Goal: Task Accomplishment & Management: Use online tool/utility

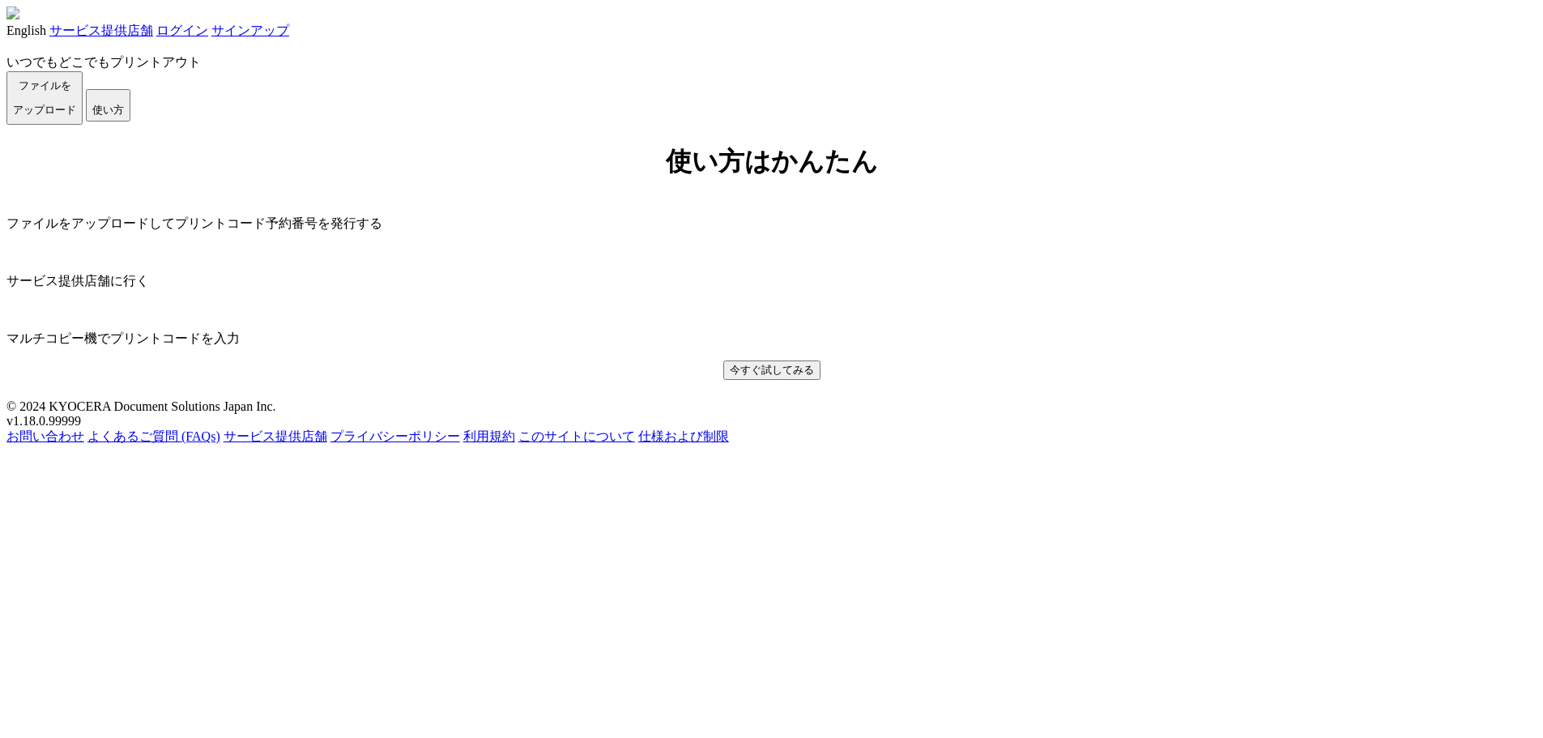
click at [1140, 23] on div "English サービス提供店舗 ログイン サインアップ" at bounding box center [771, 22] width 1530 height 33
click at [208, 28] on link "ログイン" at bounding box center [182, 30] width 52 height 14
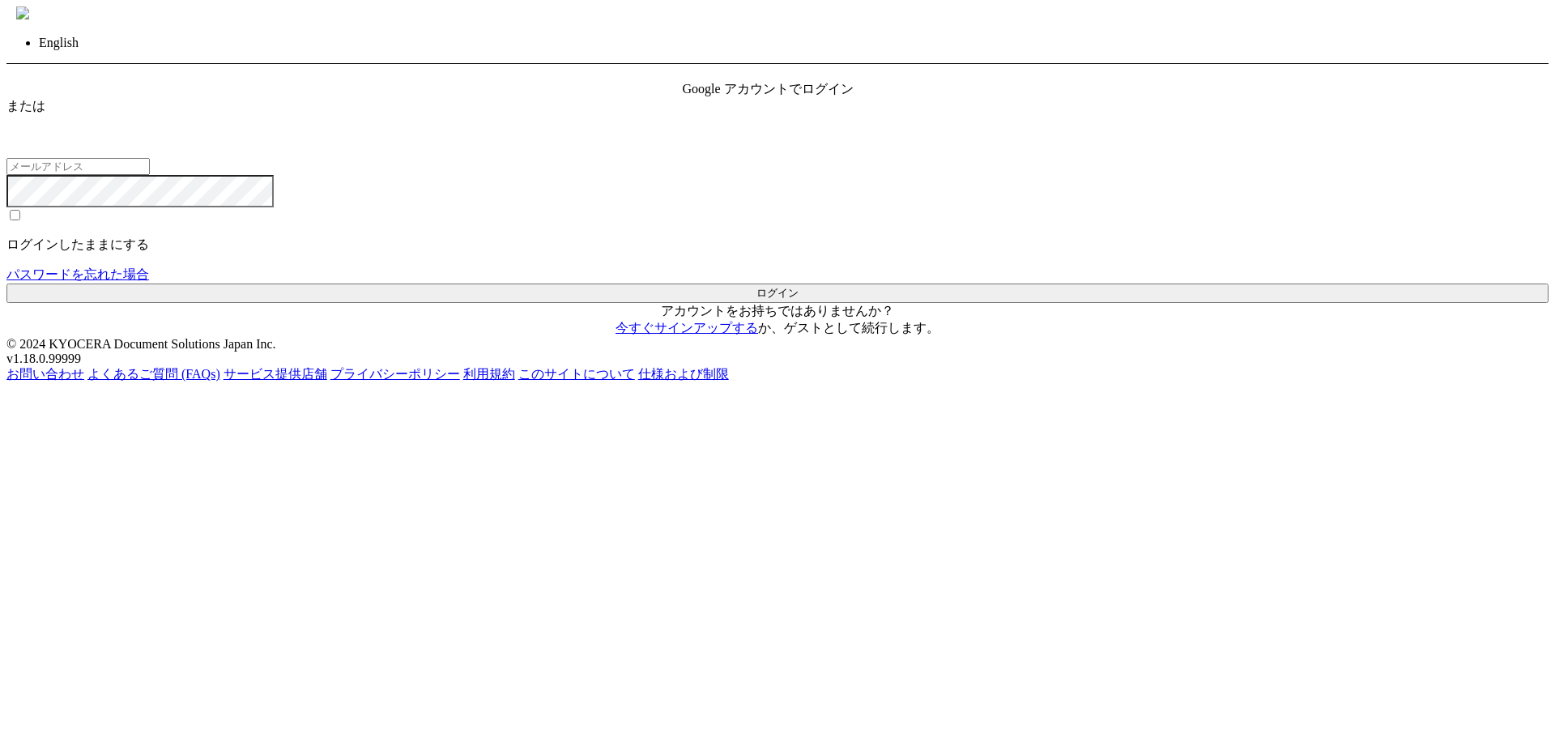
click at [788, 96] on span "Google アカウントでログイン" at bounding box center [768, 89] width 171 height 14
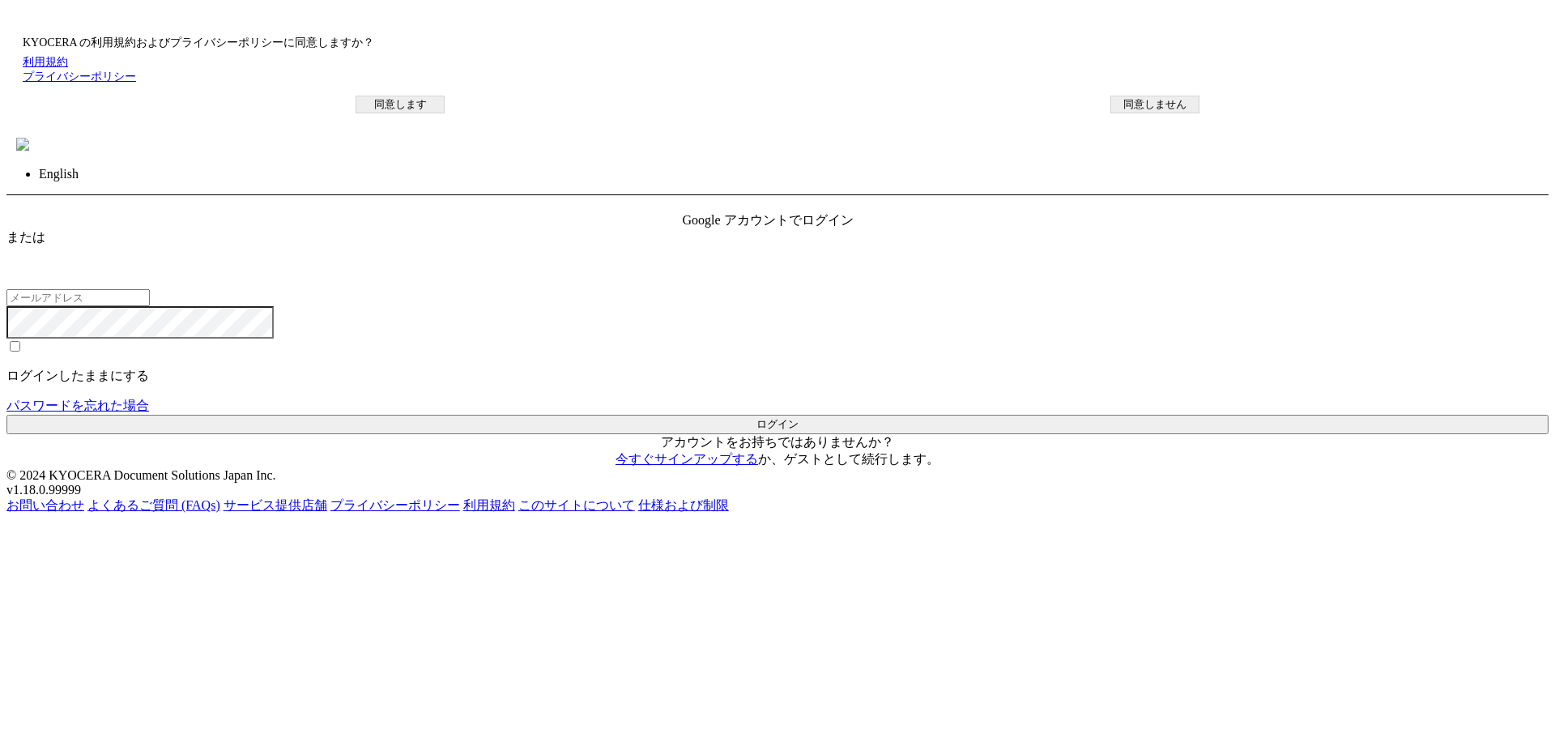
click at [445, 113] on button "同意します" at bounding box center [400, 105] width 89 height 18
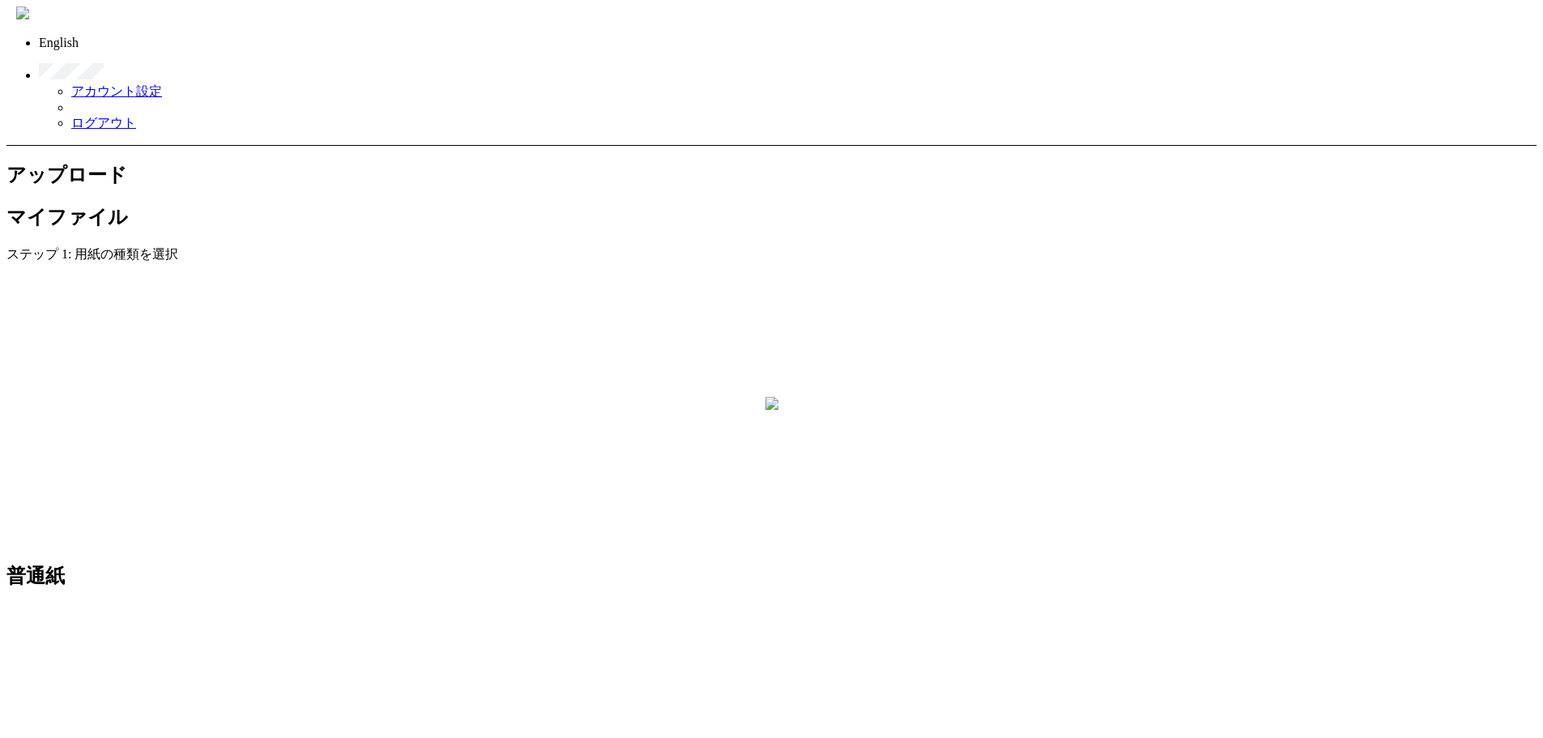
click at [136, 116] on link "ログアウト" at bounding box center [103, 123] width 65 height 14
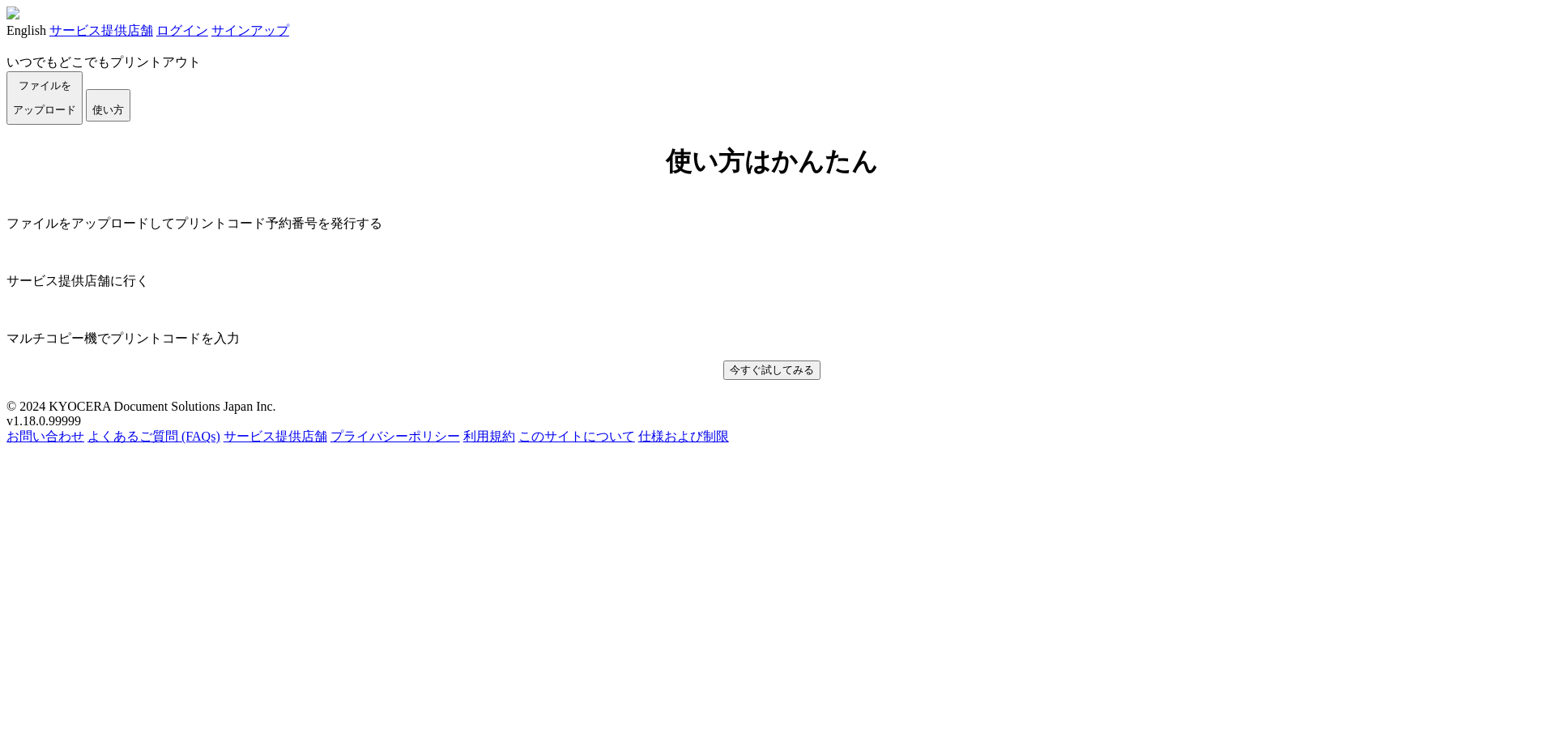
click at [208, 37] on link "ログイン" at bounding box center [182, 30] width 52 height 14
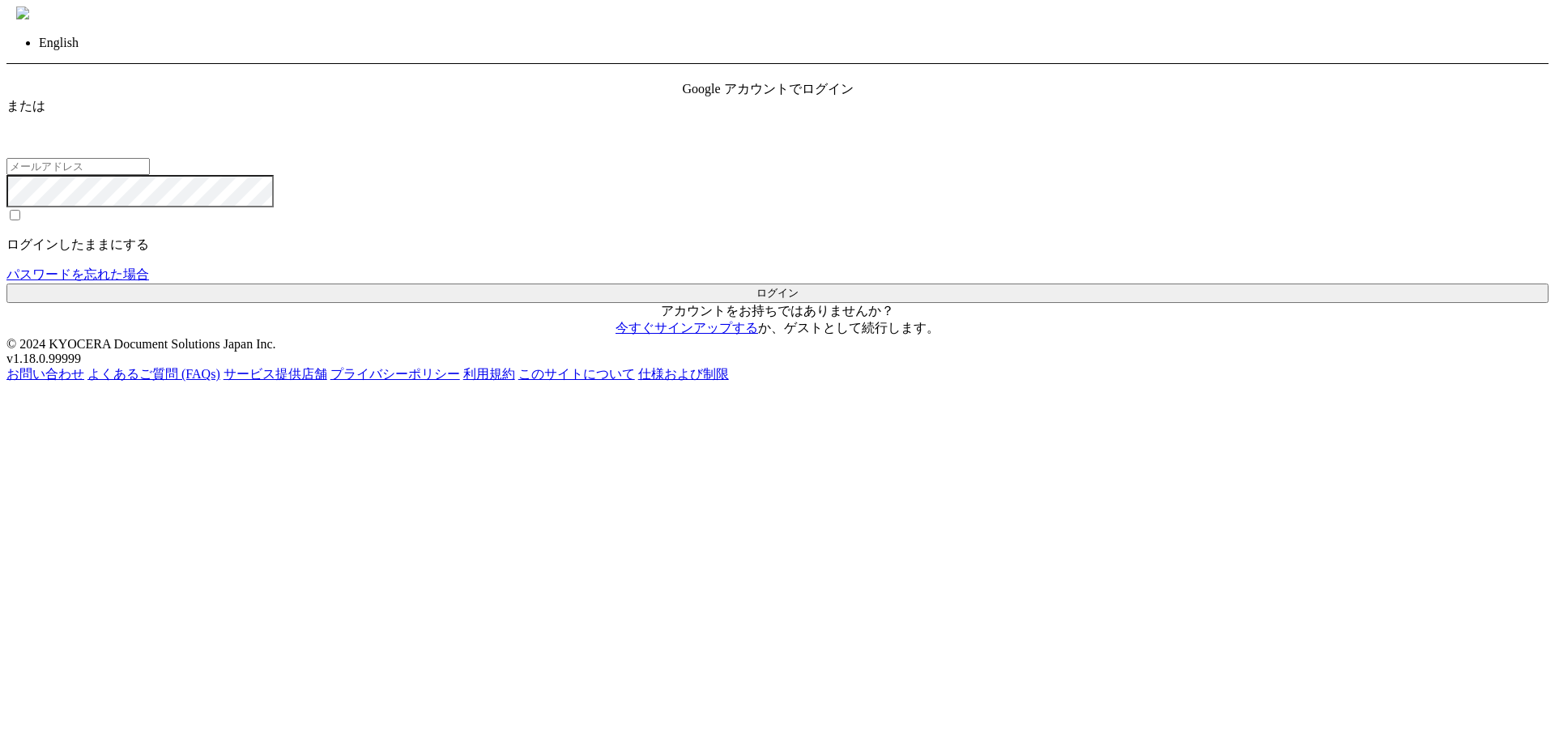
click at [771, 98] on div "Google アカウントでログイン" at bounding box center [778, 89] width 190 height 17
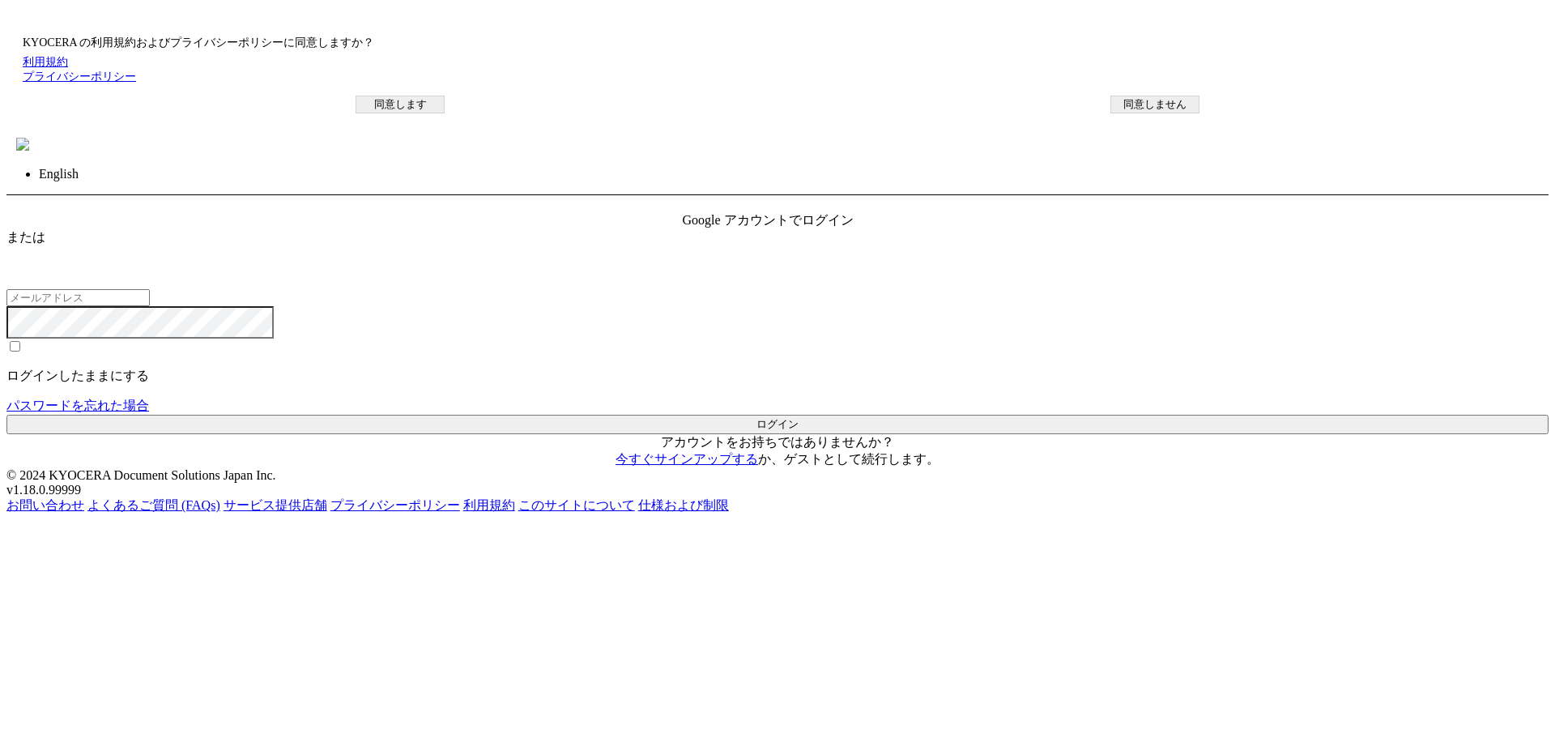
click at [445, 113] on button "同意します" at bounding box center [400, 105] width 89 height 18
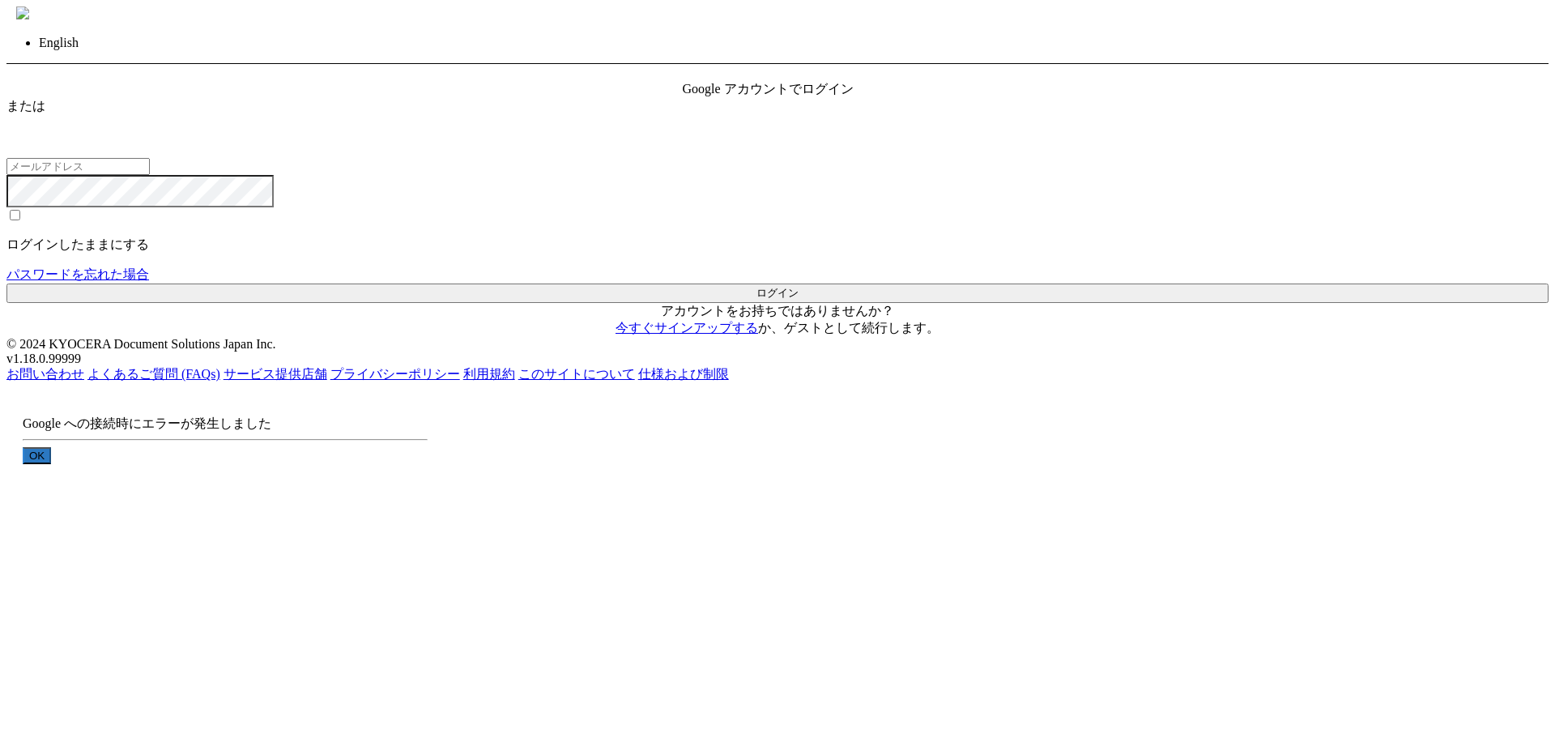
click at [51, 447] on button "OK" at bounding box center [37, 455] width 28 height 17
click at [824, 96] on span "Google アカウントでログイン" at bounding box center [768, 89] width 171 height 14
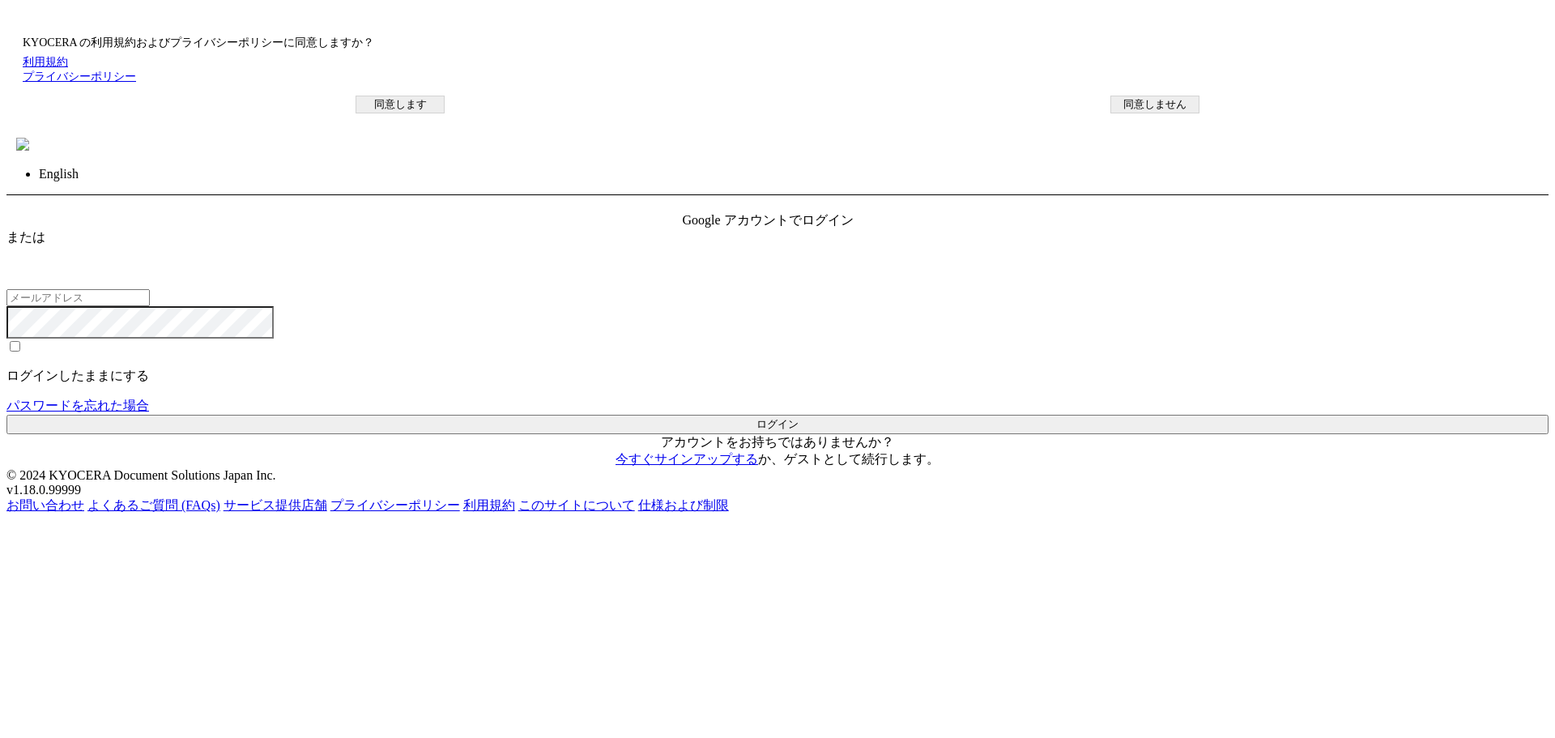
click at [445, 113] on button "同意します" at bounding box center [400, 105] width 89 height 18
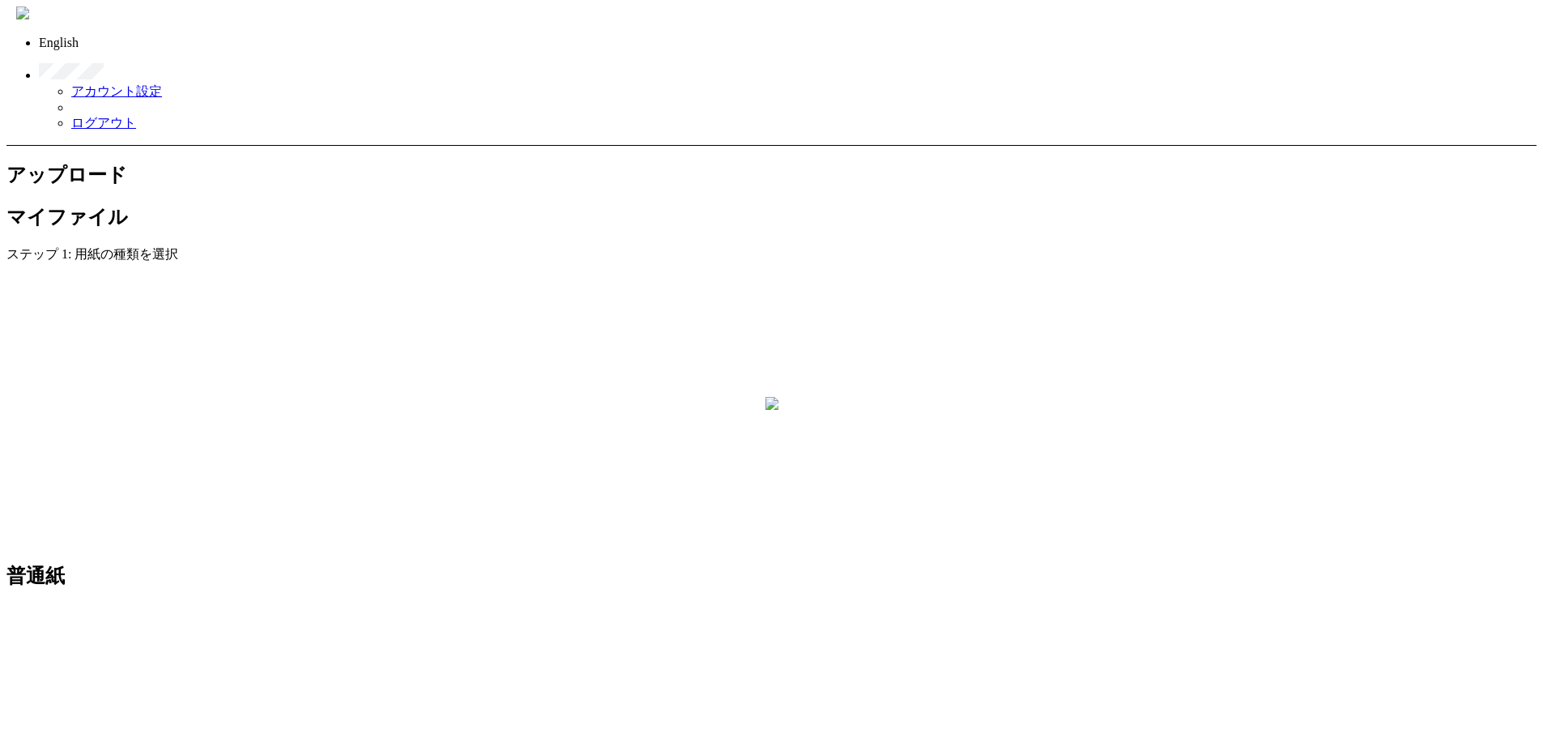
click at [1527, 50] on link at bounding box center [783, 64] width 1488 height 29
click at [136, 116] on link "ログアウト" at bounding box center [103, 123] width 65 height 14
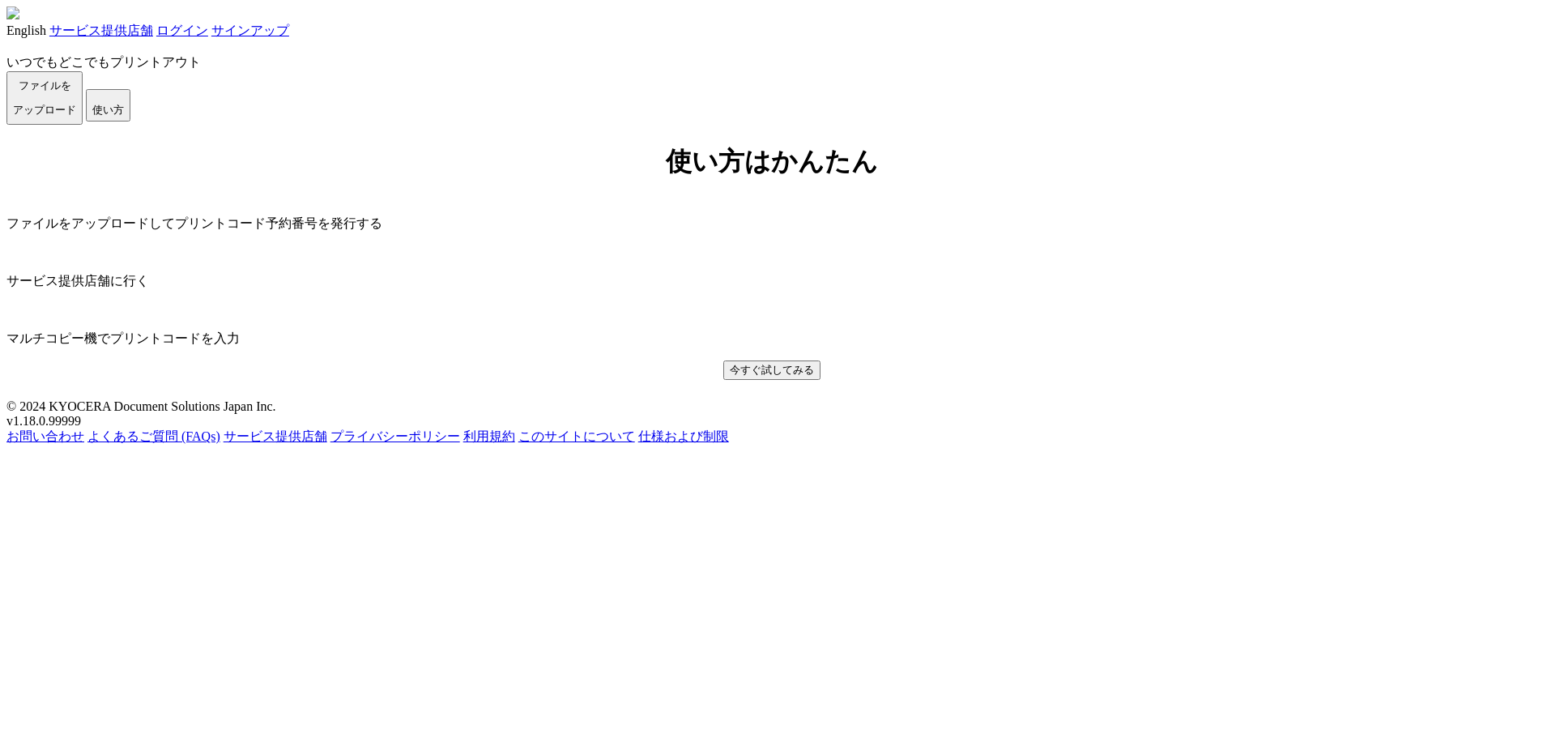
click at [208, 32] on link "ログイン" at bounding box center [182, 30] width 52 height 14
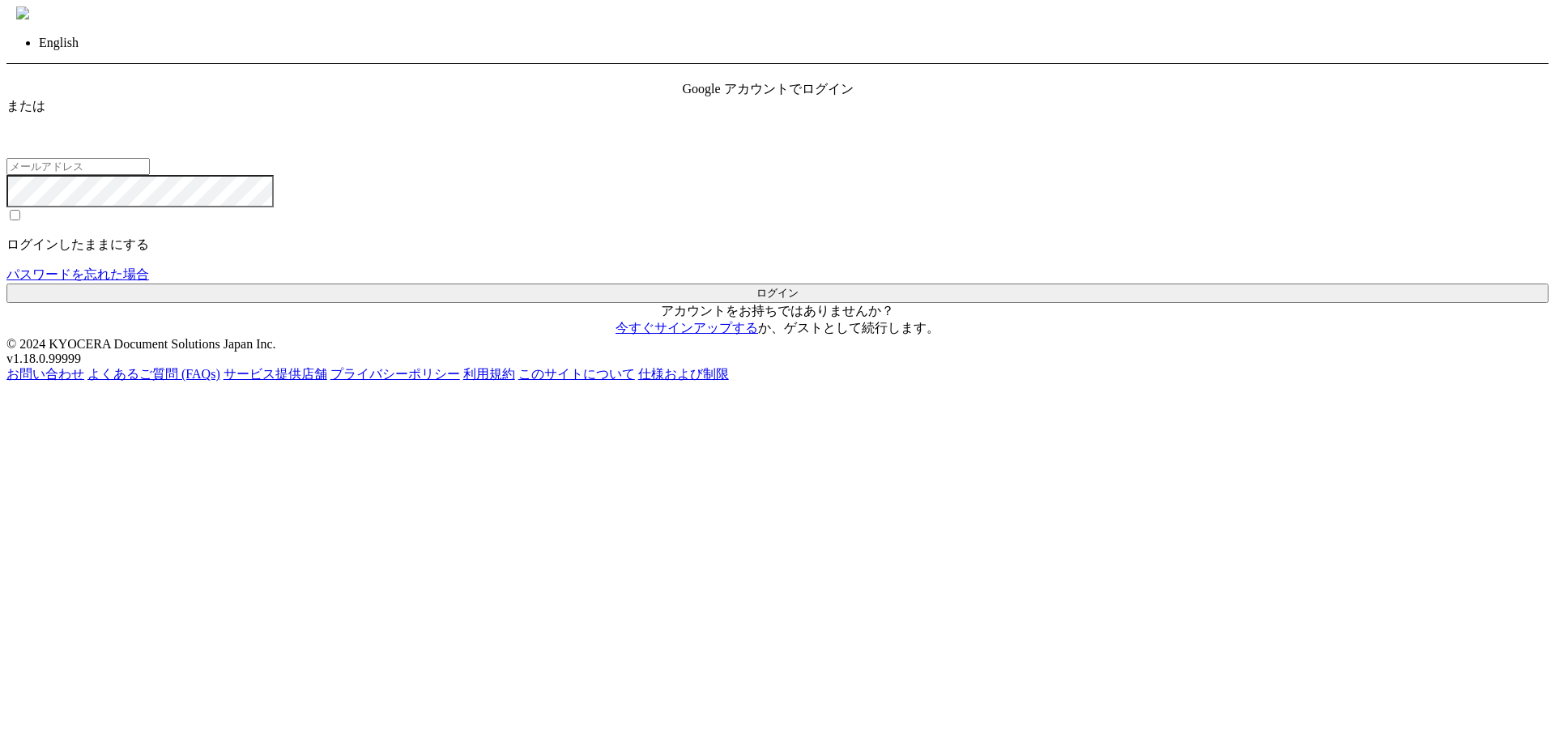
click at [841, 334] on link "ゲストとして続行します" at bounding box center [855, 328] width 143 height 14
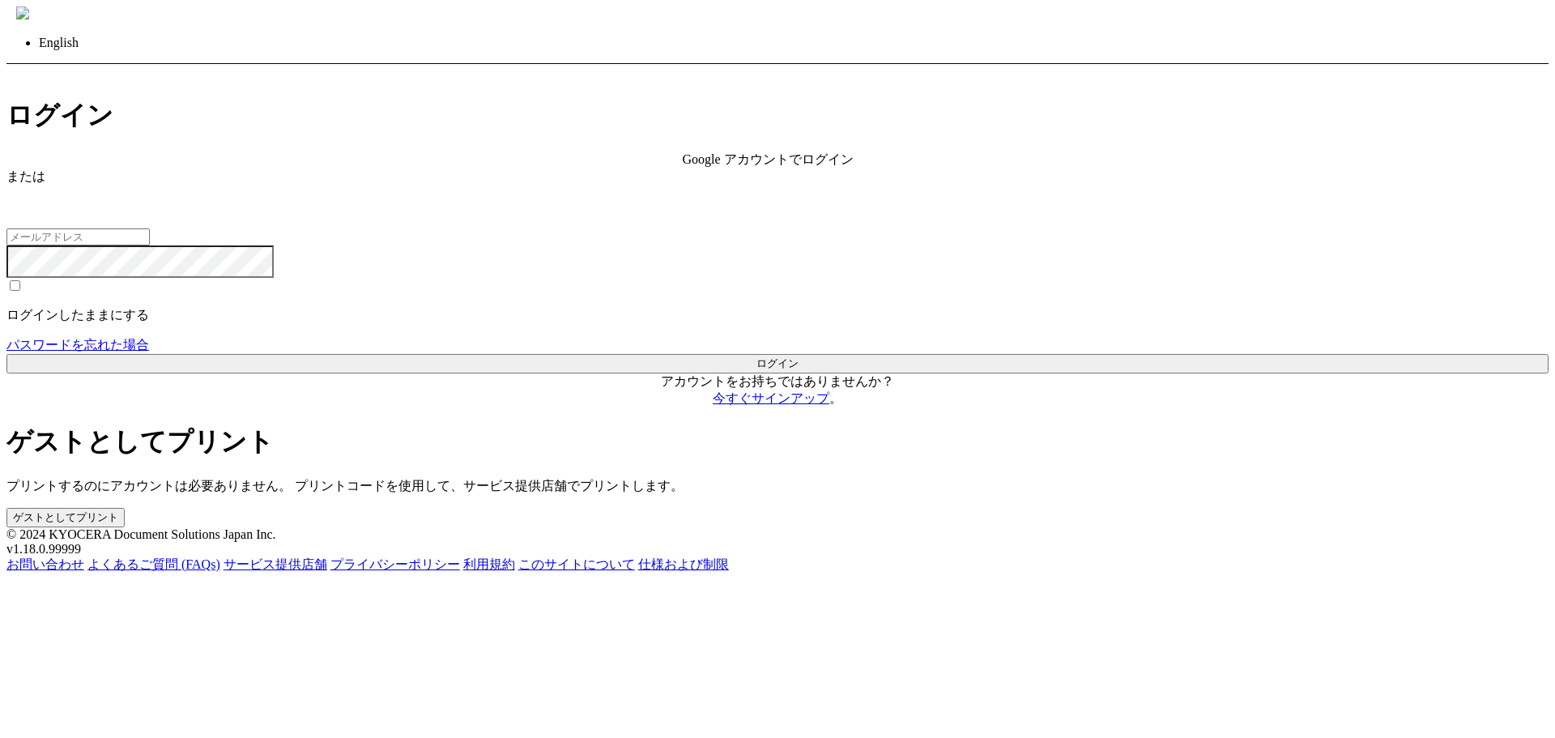
click at [125, 508] on button "ゲストとしてプリント" at bounding box center [65, 517] width 118 height 19
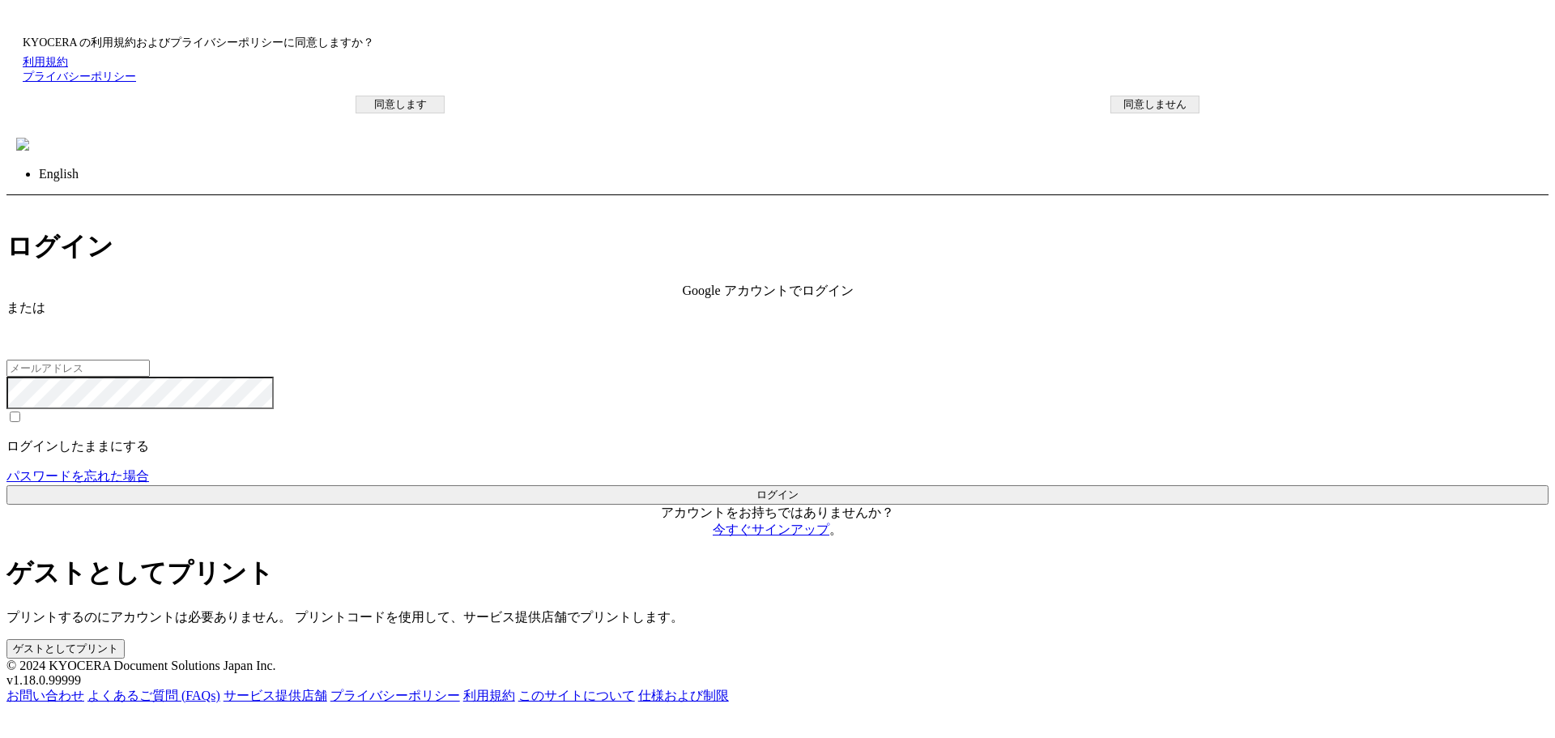
click at [445, 113] on button "同意します" at bounding box center [400, 105] width 89 height 18
